Goal: Find contact information: Find contact information

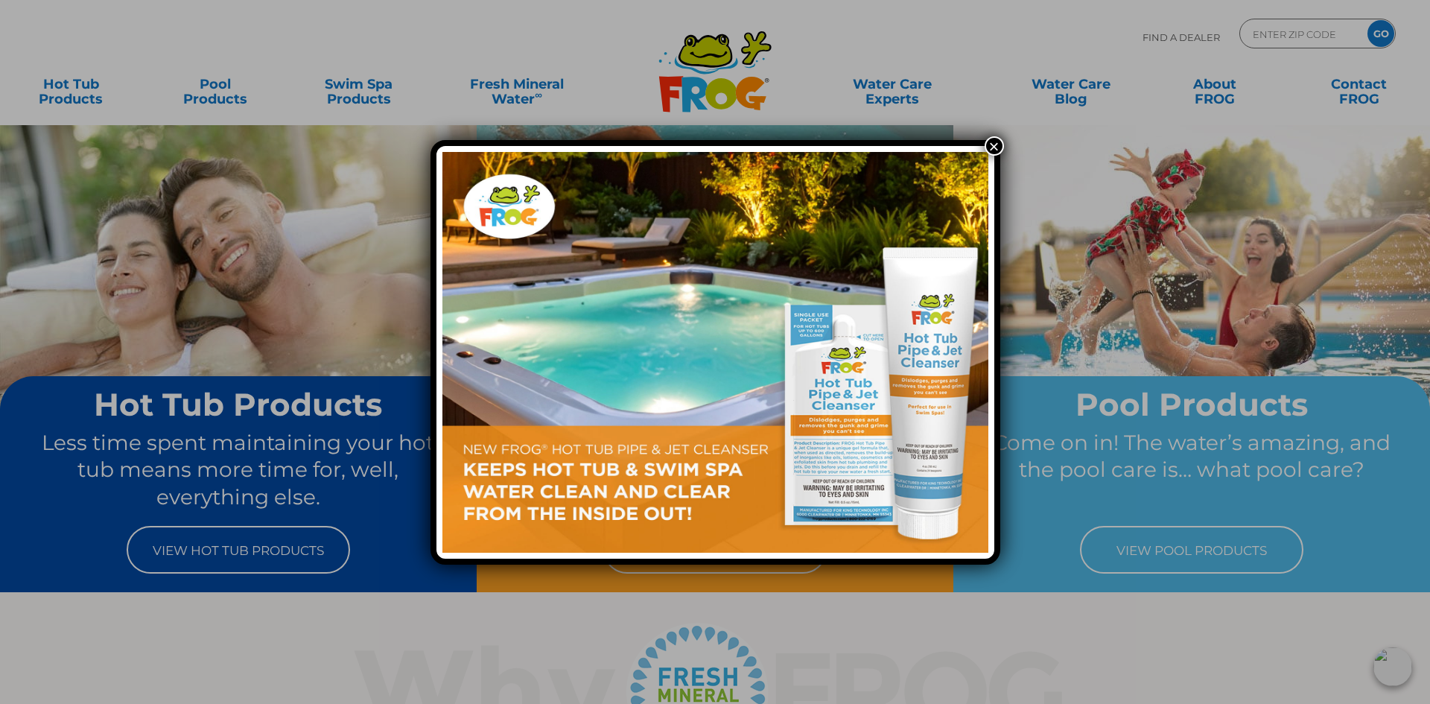
click at [996, 146] on button "×" at bounding box center [993, 145] width 19 height 19
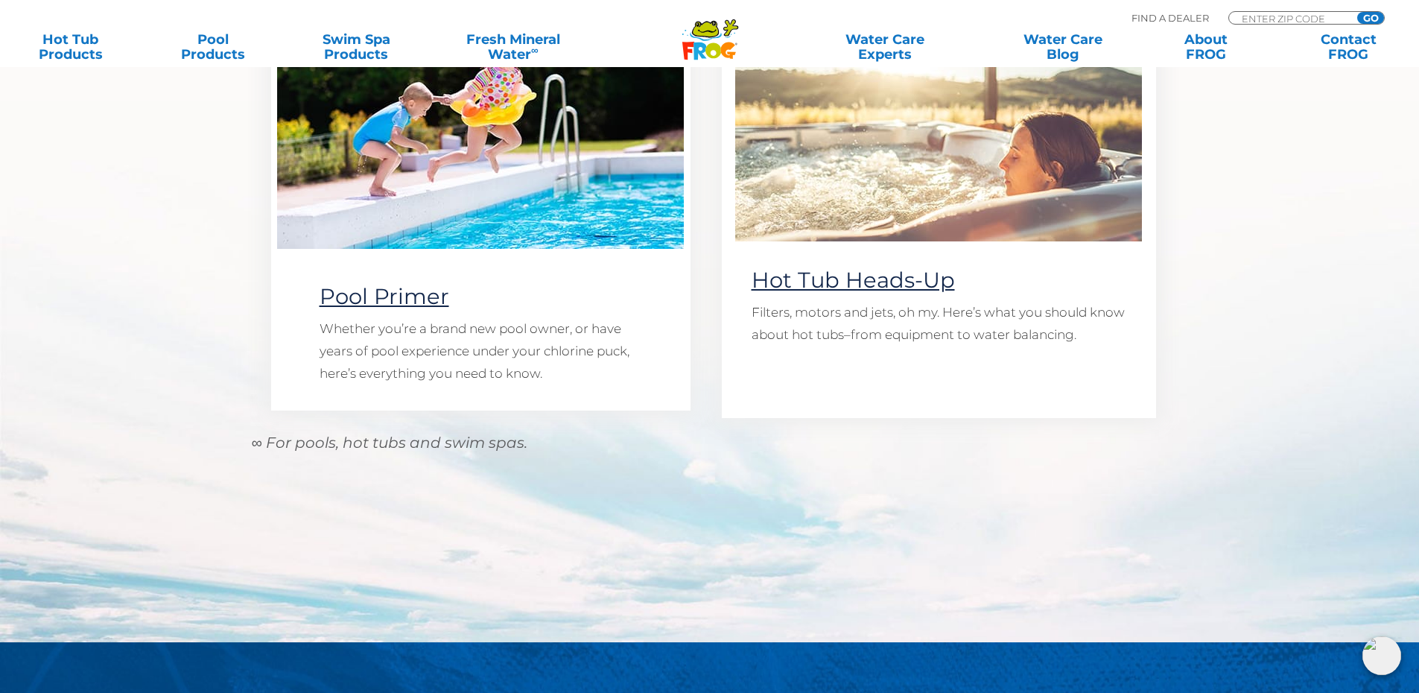
scroll to position [1969, 0]
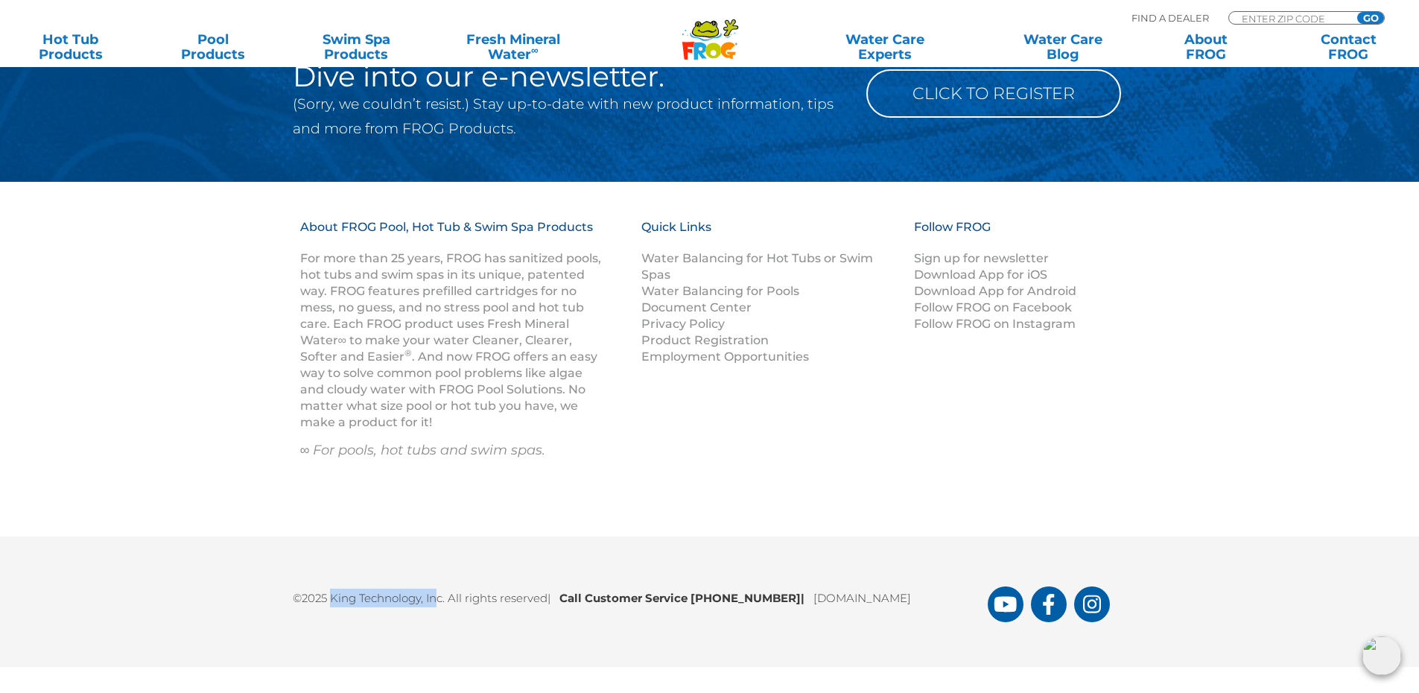
drag, startPoint x: 331, startPoint y: 596, endPoint x: 441, endPoint y: 590, distance: 109.6
click at [441, 590] on p "©2025 King Technology, Inc. All rights reserved | Call Customer Service [PHONE_…" at bounding box center [640, 594] width 695 height 26
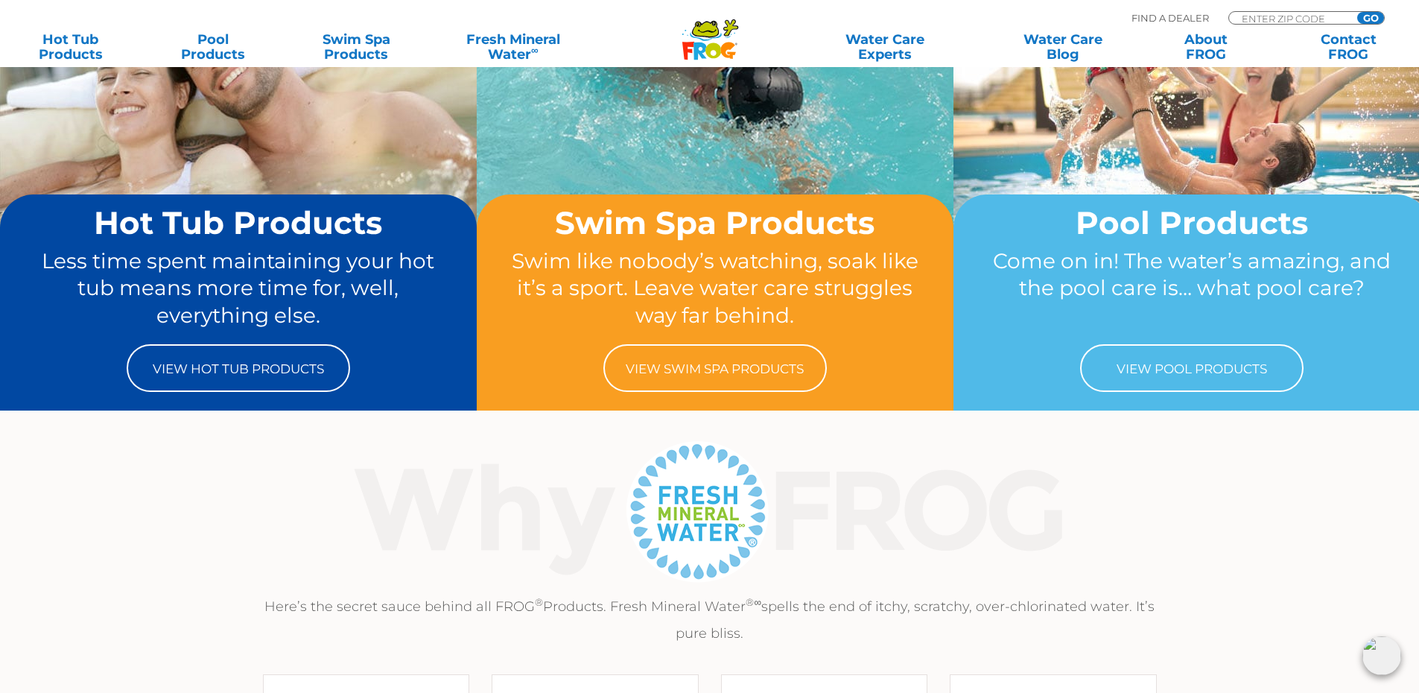
scroll to position [0, 0]
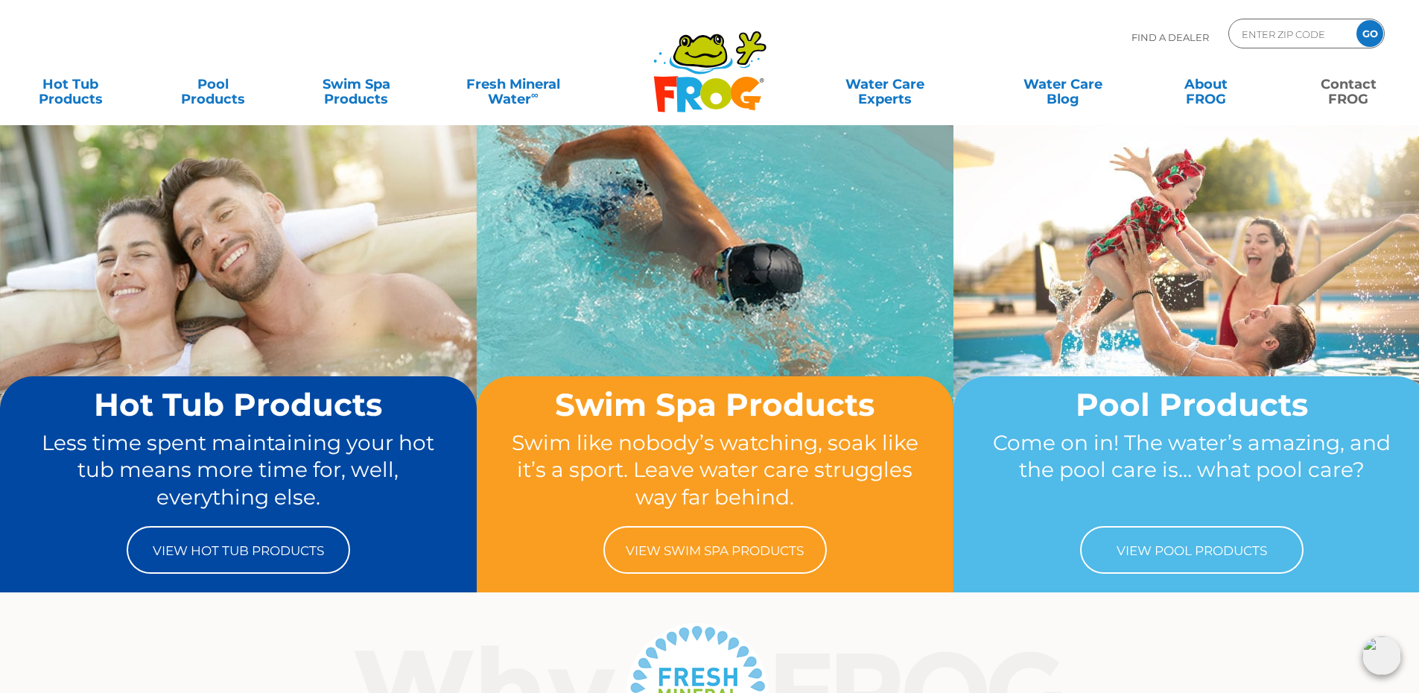
click at [1357, 99] on link "Contact FROG" at bounding box center [1348, 84] width 111 height 30
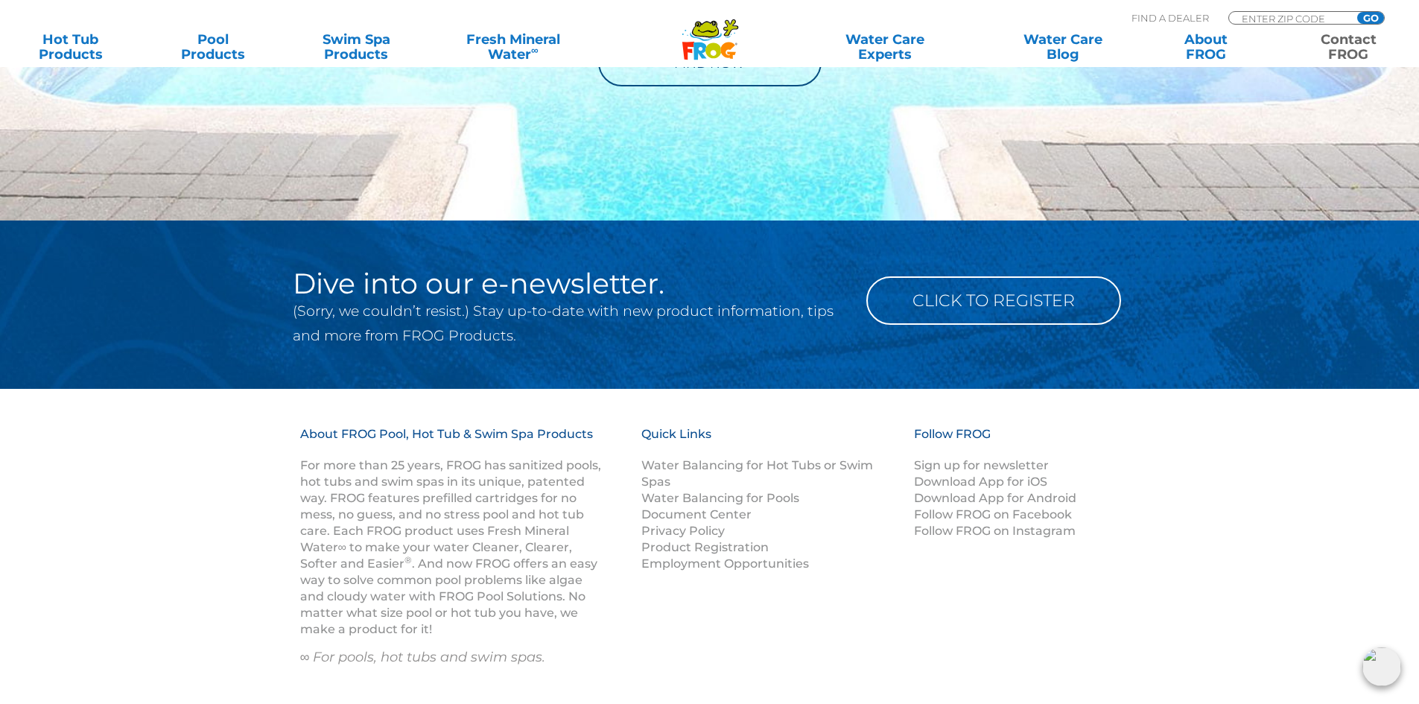
scroll to position [2279, 0]
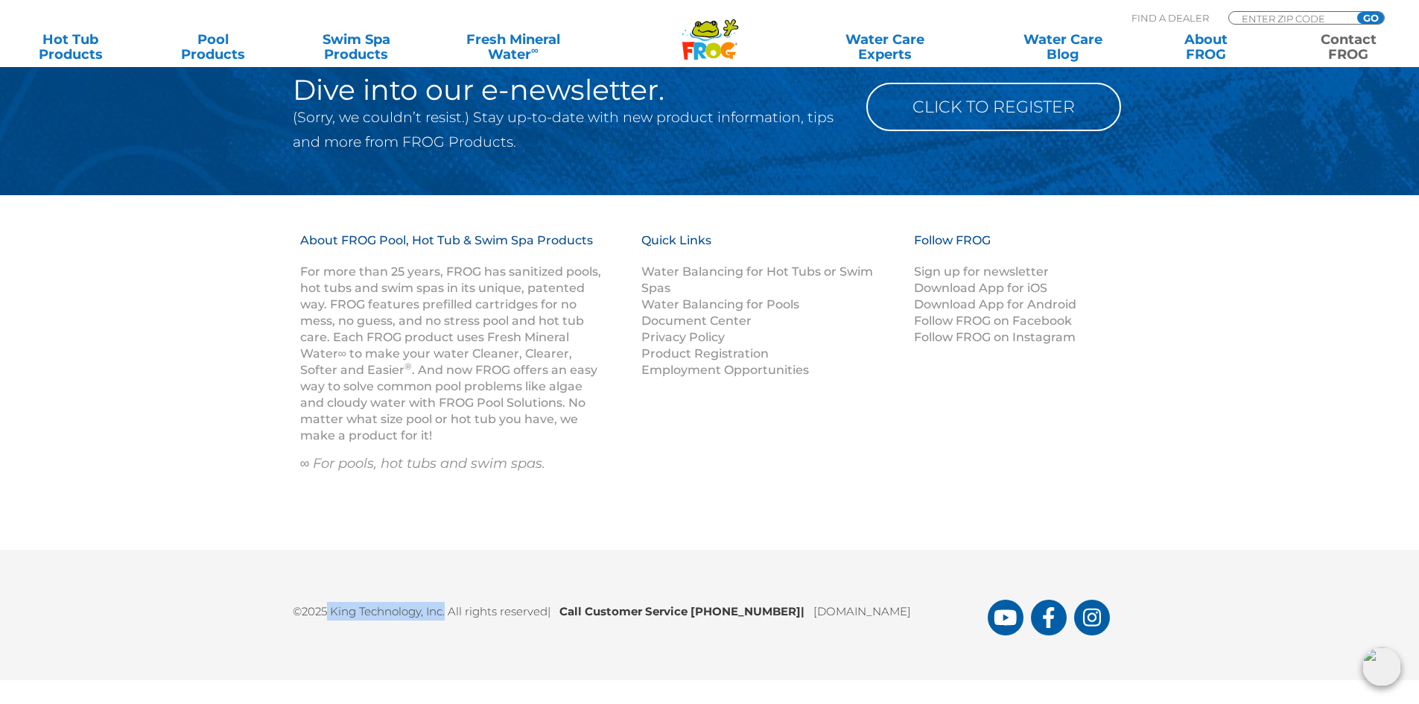
drag, startPoint x: 328, startPoint y: 611, endPoint x: 448, endPoint y: 617, distance: 119.3
click at [448, 617] on p "©2025 King Technology, Inc. All rights reserved | Call Customer Service 1-800-2…" at bounding box center [640, 607] width 695 height 26
copy p "King Technology, Inc."
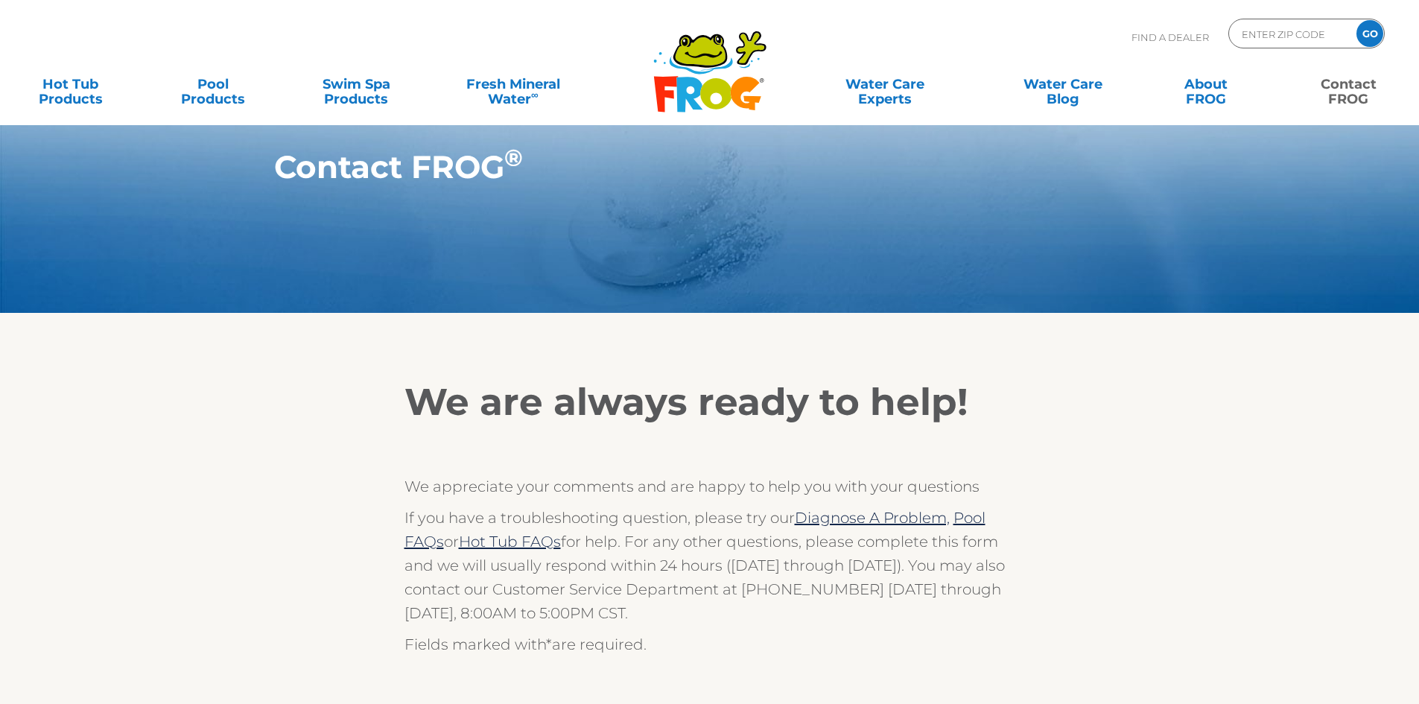
click at [1364, 83] on link "Contact FROG" at bounding box center [1348, 84] width 111 height 30
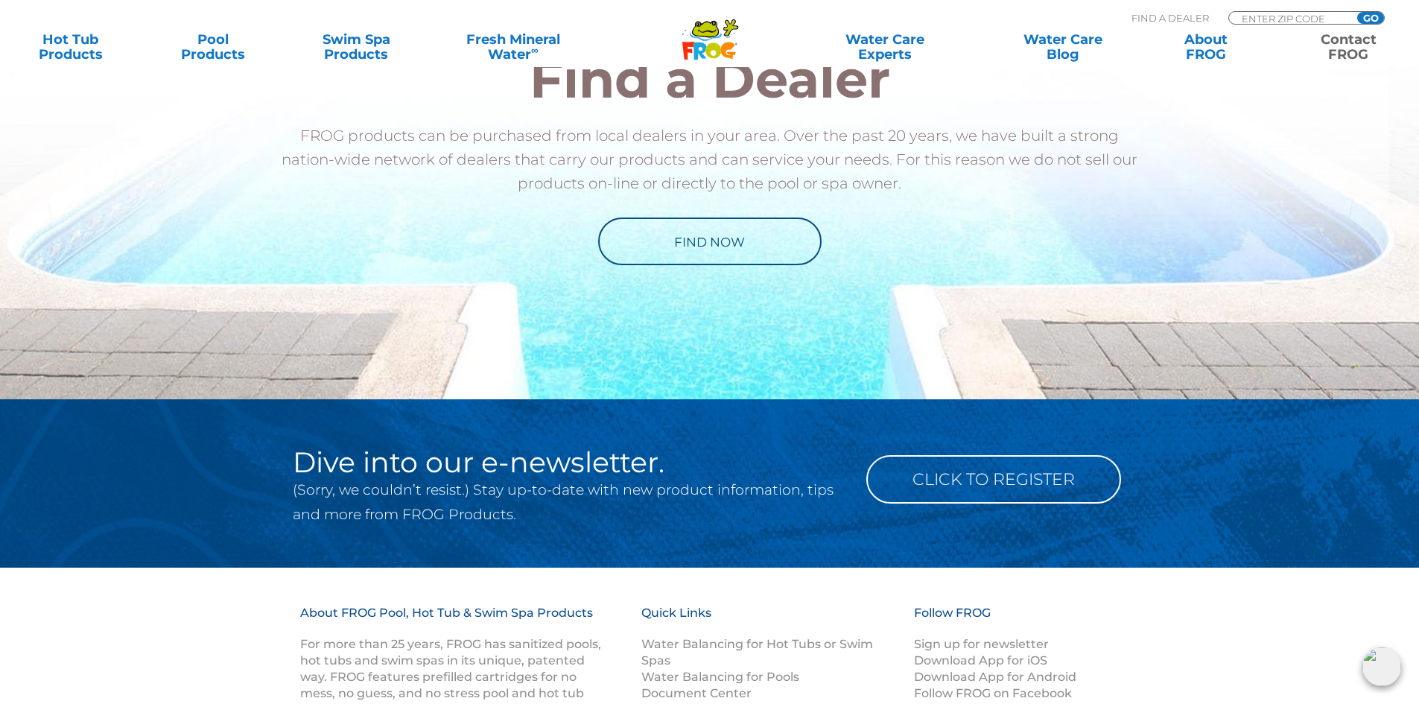
scroll to position [2279, 0]
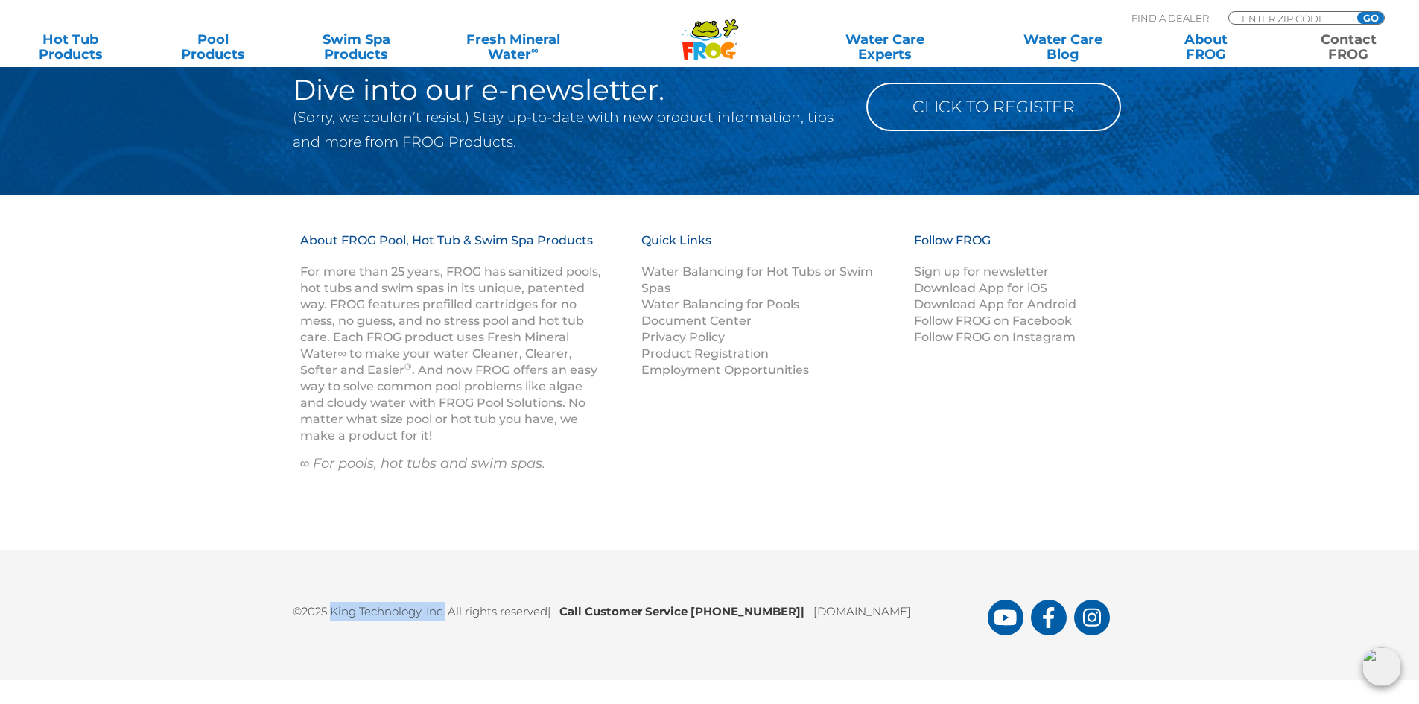
drag, startPoint x: 333, startPoint y: 609, endPoint x: 644, endPoint y: 591, distance: 311.8
click at [447, 612] on p "©2025 King Technology, Inc. All rights reserved | Call Customer Service [PHONE_…" at bounding box center [640, 607] width 695 height 26
copy p "King Technology, Inc."
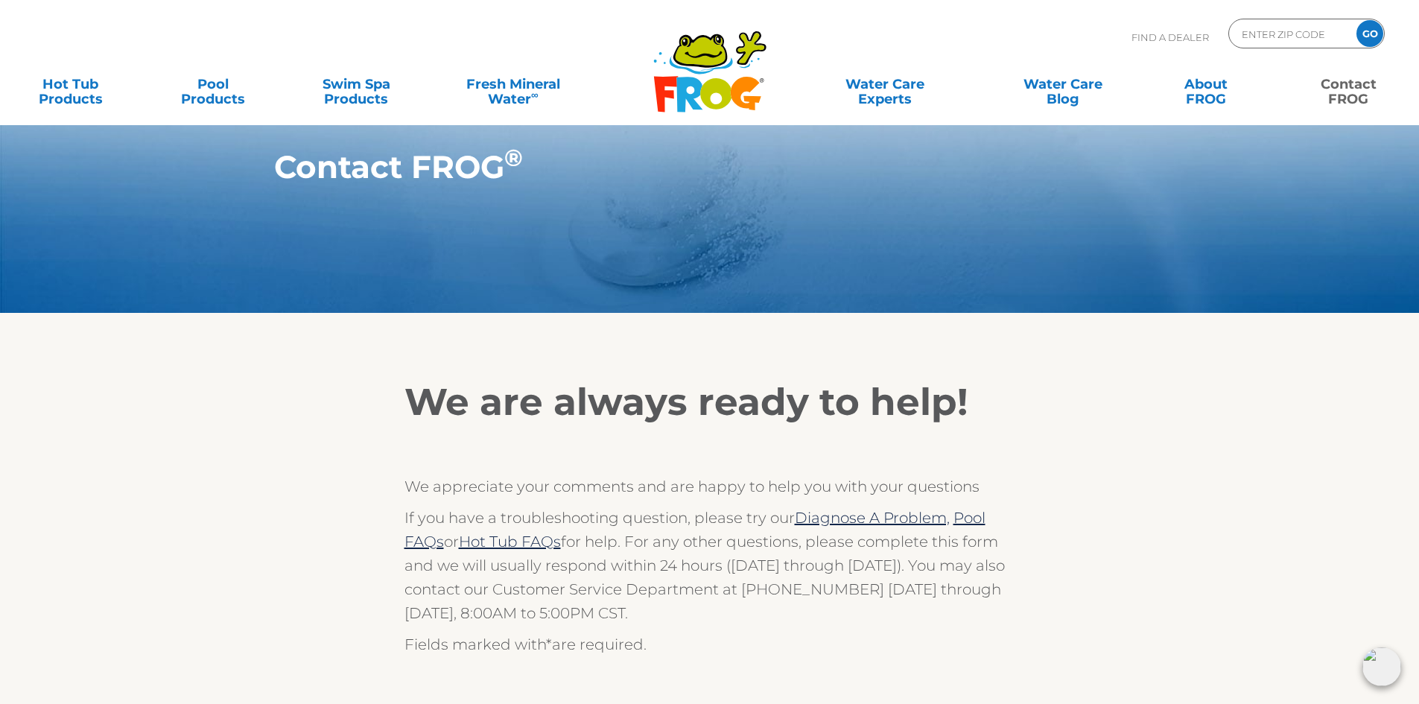
scroll to position [223, 0]
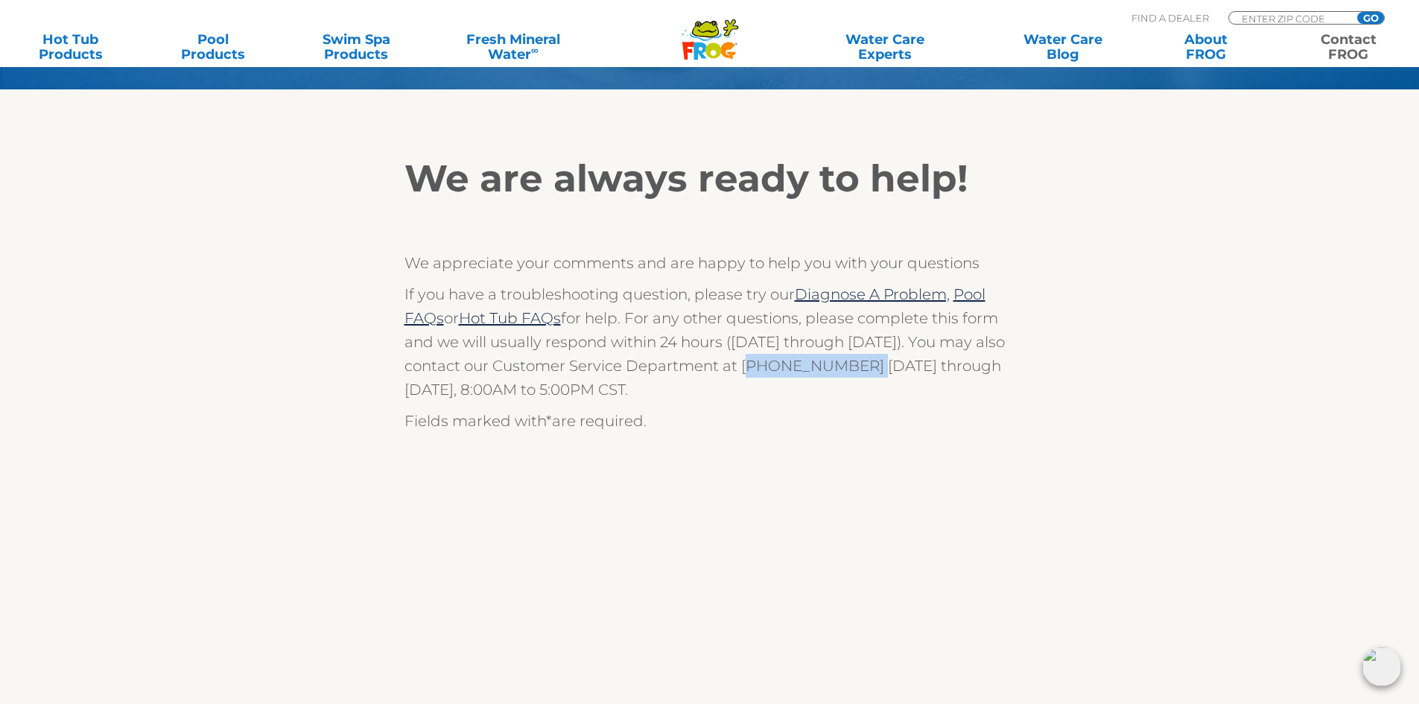
drag, startPoint x: 740, startPoint y: 367, endPoint x: 845, endPoint y: 371, distance: 105.1
click at [845, 371] on p "If you have a troubleshooting question, please try our Diagnose A Problem, Pool…" at bounding box center [709, 341] width 611 height 119
copy p "[PHONE_NUMBER]"
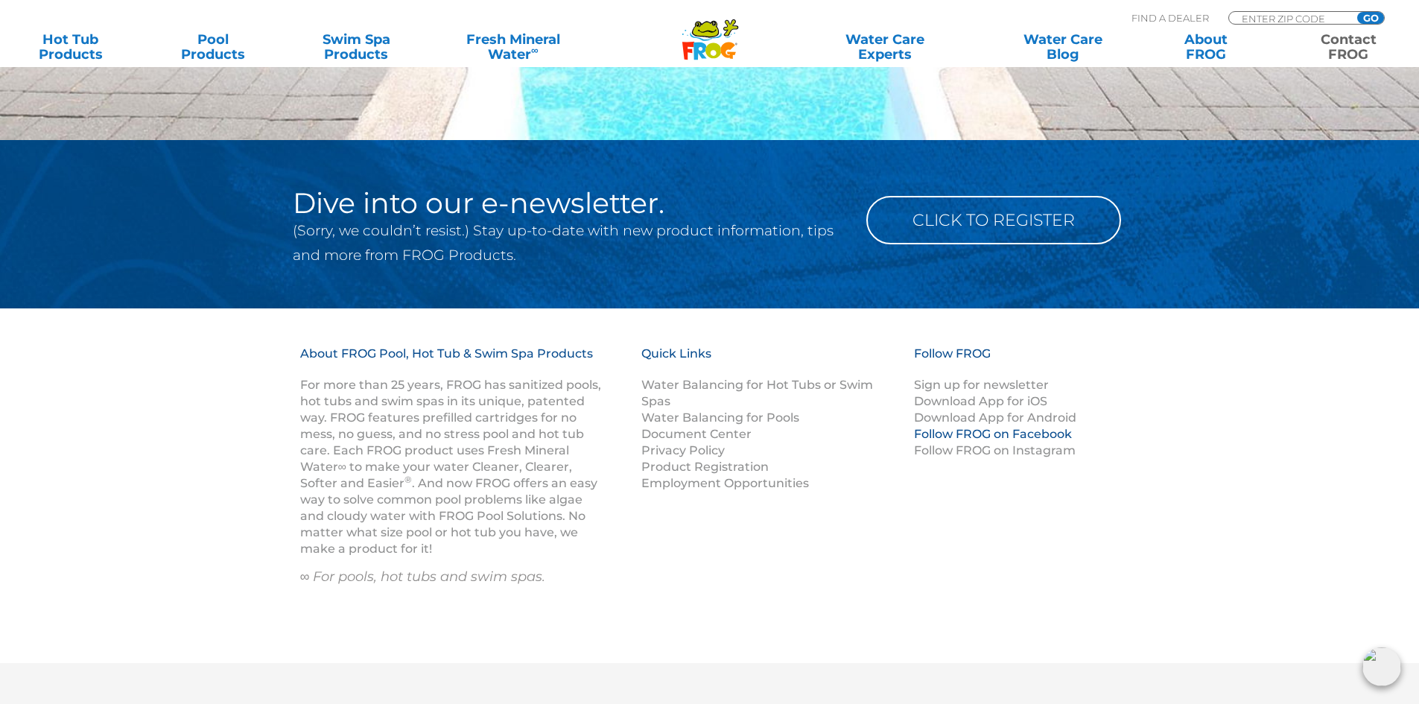
scroll to position [1900, 0]
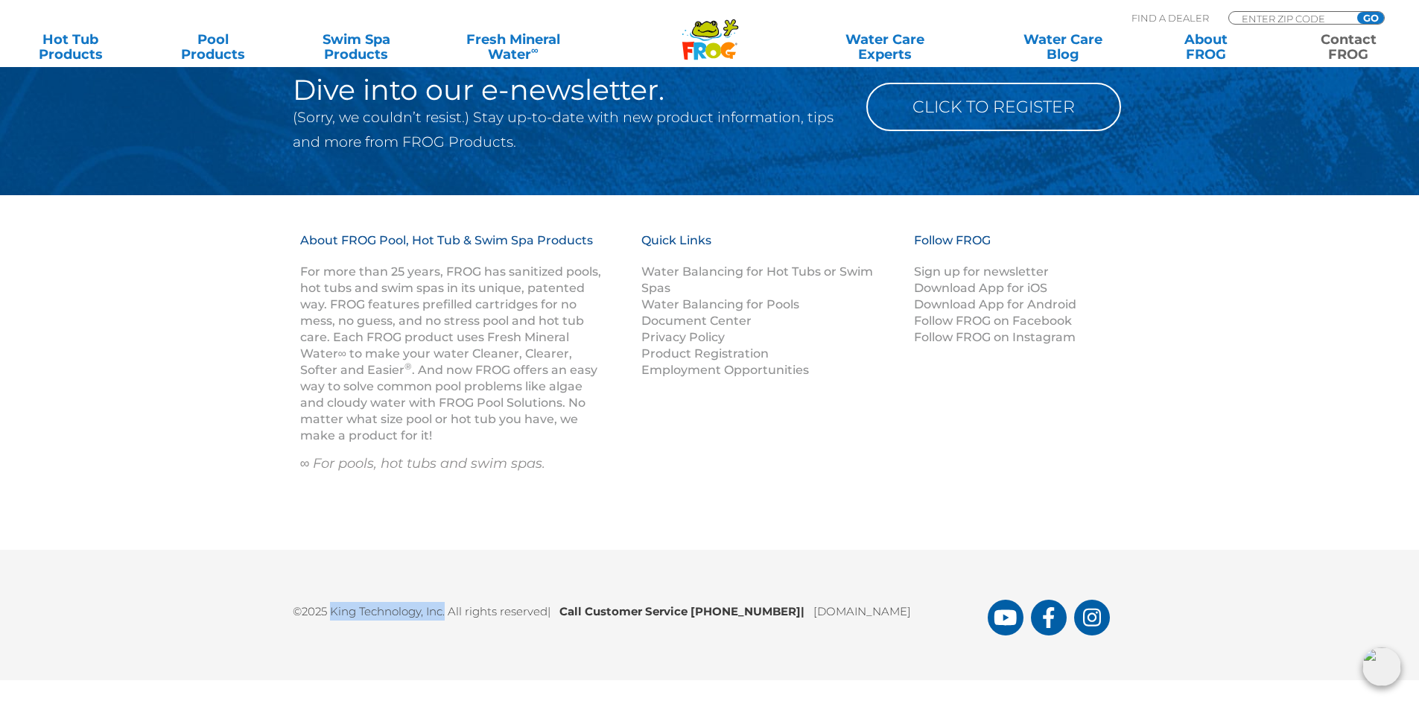
drag, startPoint x: 334, startPoint y: 614, endPoint x: 447, endPoint y: 618, distance: 113.3
click at [447, 618] on p "©2025 King Technology, Inc. All rights reserved | Call Customer Service [PHONE_…" at bounding box center [640, 607] width 695 height 26
copy p "King Technology, Inc."
